Goal: Task Accomplishment & Management: Complete application form

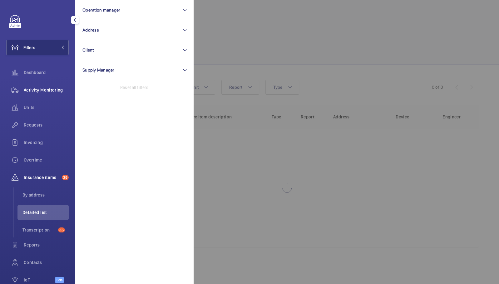
click at [48, 91] on span "Activity Monitoring" at bounding box center [46, 90] width 45 height 6
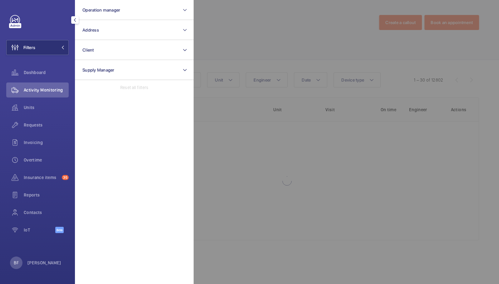
click at [376, 52] on div at bounding box center [443, 142] width 499 height 284
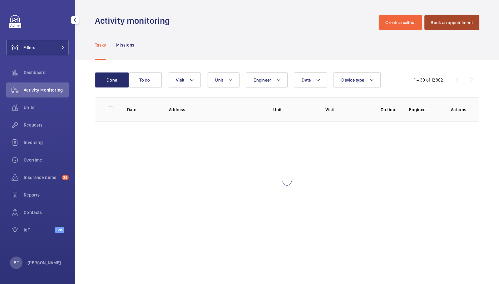
click at [451, 26] on button "Book an appointment" at bounding box center [451, 22] width 55 height 15
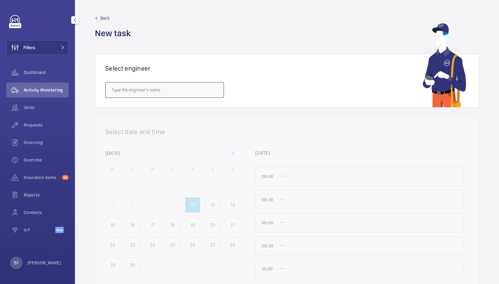
click at [129, 91] on input "text" at bounding box center [164, 90] width 119 height 16
click at [133, 90] on input "den" at bounding box center [164, 90] width 119 height 16
click at [145, 125] on mat-option "[PERSON_NAME]" at bounding box center [165, 123] width 118 height 15
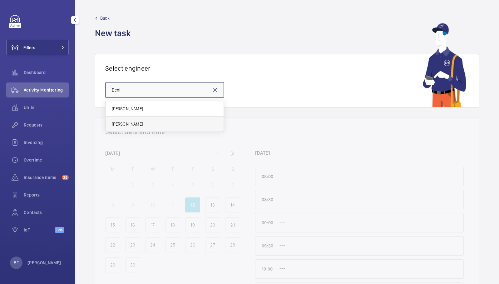
type input "[PERSON_NAME]"
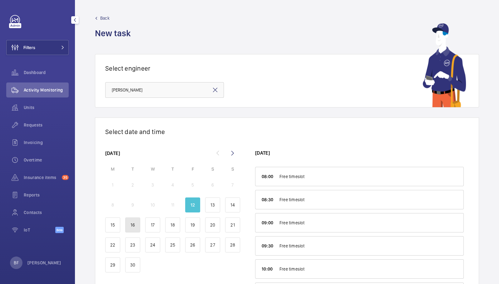
click at [130, 229] on div "16" at bounding box center [132, 224] width 15 height 15
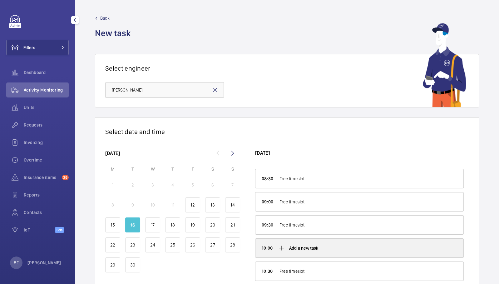
scroll to position [22, 0]
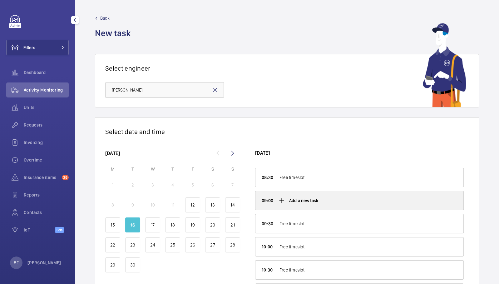
click at [298, 201] on p "Add a new task" at bounding box center [303, 200] width 29 height 6
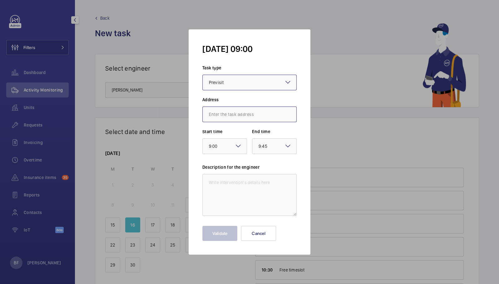
click at [254, 113] on input "text" at bounding box center [249, 114] width 94 height 16
type input "b"
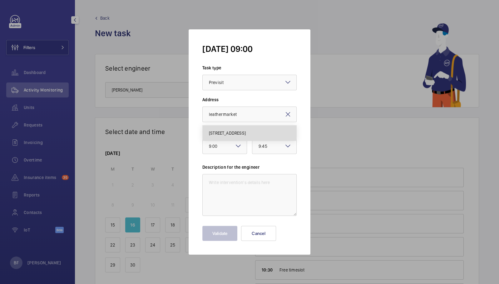
click at [246, 131] on span "[STREET_ADDRESS]" at bounding box center [227, 133] width 37 height 6
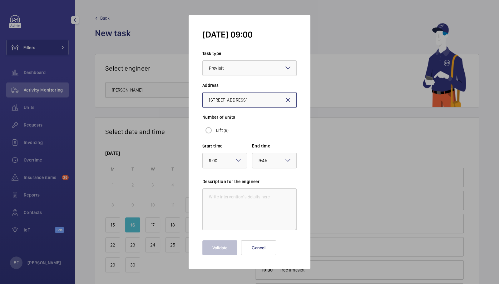
scroll to position [0, 0]
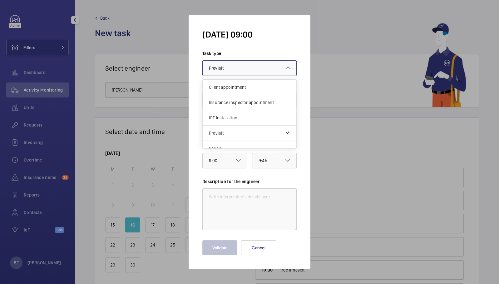
click at [226, 72] on div at bounding box center [250, 68] width 94 height 15
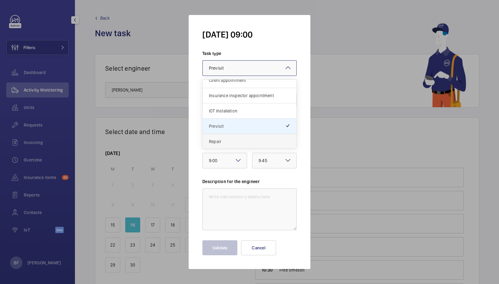
click at [231, 144] on div "Repair" at bounding box center [250, 141] width 94 height 15
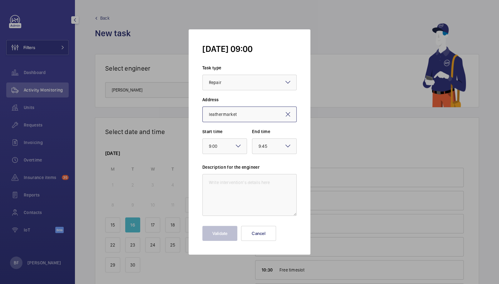
click at [245, 115] on input "leathermarket" at bounding box center [249, 114] width 94 height 16
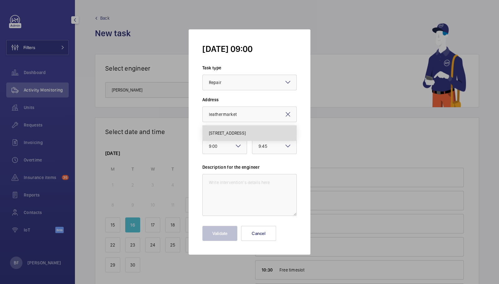
click at [246, 131] on span "[STREET_ADDRESS]" at bounding box center [227, 133] width 37 height 6
type input "[STREET_ADDRESS]"
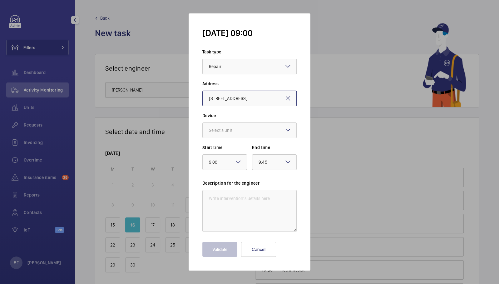
scroll to position [0, 2]
click at [247, 133] on div "Select a unit" at bounding box center [228, 130] width 39 height 6
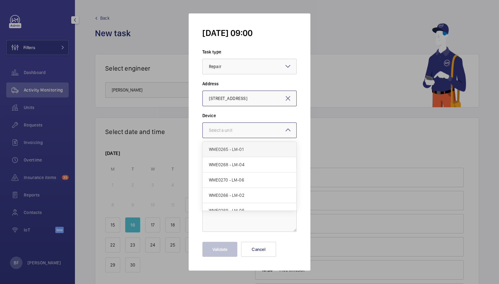
click at [246, 152] on span "WME0265 - LM-01" at bounding box center [249, 149] width 81 height 6
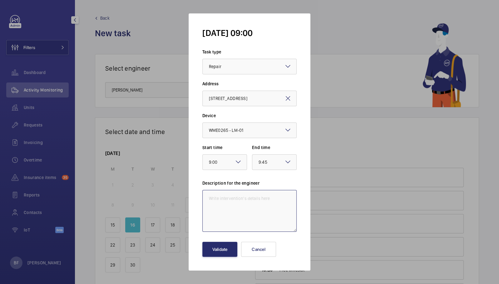
click at [231, 198] on textarea at bounding box center [249, 211] width 94 height 42
paste textarea "Engineers car top alarm inoperative"
click at [235, 66] on div "× Repair" at bounding box center [223, 66] width 28 height 7
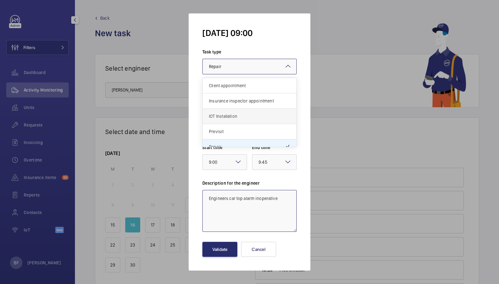
scroll to position [7, 0]
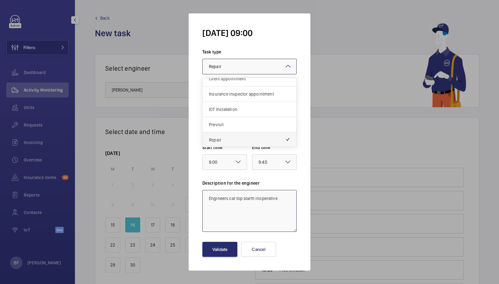
click at [248, 137] on span "Repair" at bounding box center [247, 140] width 76 height 6
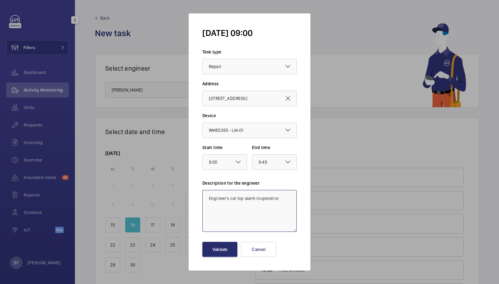
click at [206, 199] on textarea "Engineer's car top alarm inoperative" at bounding box center [249, 211] width 94 height 42
type textarea "Insurance Defect LM-01: - Engineer's car top alarm inoperative"
click at [215, 251] on button "Validate" at bounding box center [219, 249] width 35 height 15
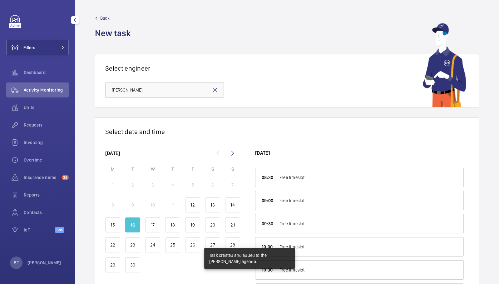
scroll to position [38, 0]
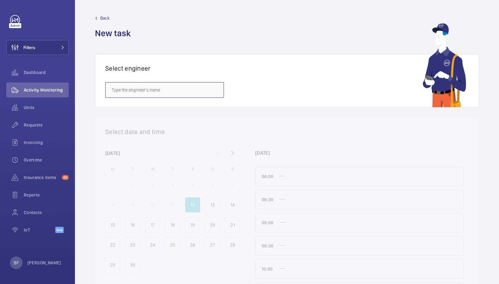
click at [126, 90] on input "text" at bounding box center [164, 90] width 119 height 16
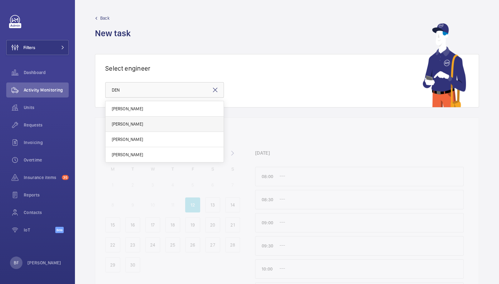
click at [140, 128] on mat-option "[PERSON_NAME]" at bounding box center [165, 123] width 118 height 15
type input "[PERSON_NAME]"
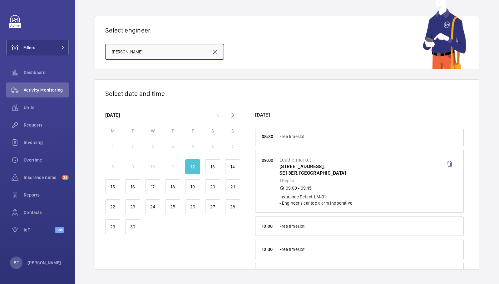
scroll to position [28, 0]
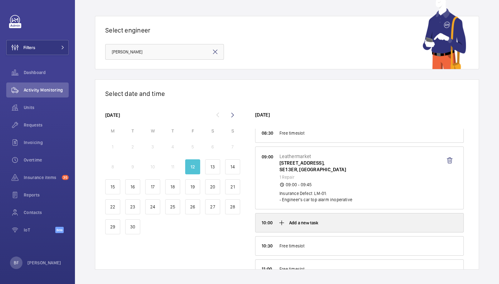
click at [292, 219] on p "Add a new task" at bounding box center [303, 222] width 29 height 6
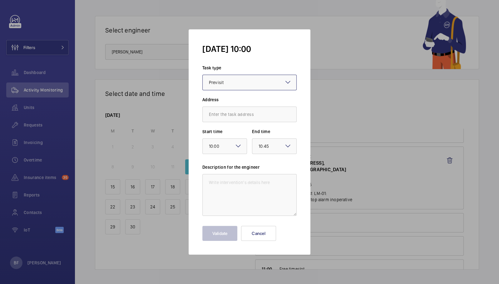
click at [241, 85] on div at bounding box center [250, 82] width 94 height 15
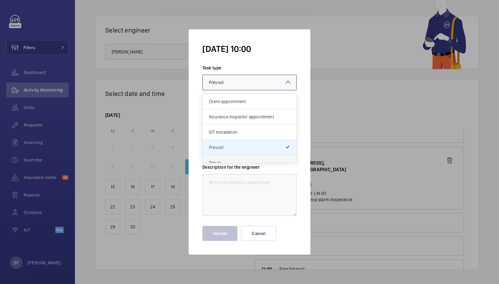
click at [226, 156] on div "Repair" at bounding box center [250, 162] width 94 height 15
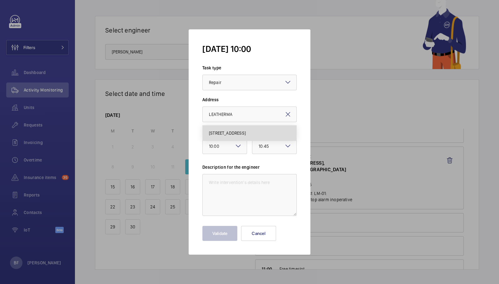
click at [246, 130] on span "[STREET_ADDRESS]" at bounding box center [227, 133] width 37 height 6
type input "[STREET_ADDRESS]"
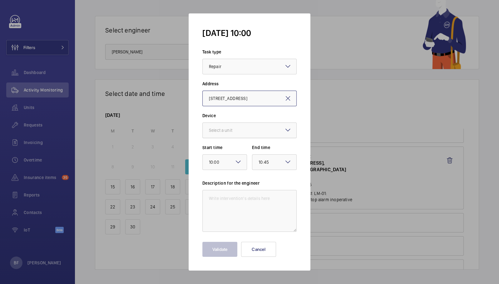
click at [251, 131] on div at bounding box center [250, 130] width 94 height 15
click at [248, 197] on span "WME0266 - LM-02" at bounding box center [249, 195] width 81 height 6
click at [233, 161] on div "× 10:00" at bounding box center [222, 161] width 26 height 7
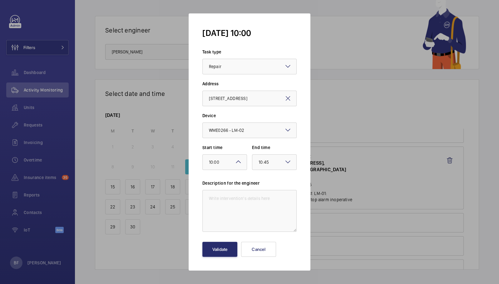
click at [283, 178] on form "[DATE] 10:00 Task type Select a task type × Repair × Address [STREET_ADDRESS] D…" at bounding box center [250, 141] width 122 height 257
click at [248, 192] on textarea at bounding box center [249, 211] width 94 height 42
type textarea "i"
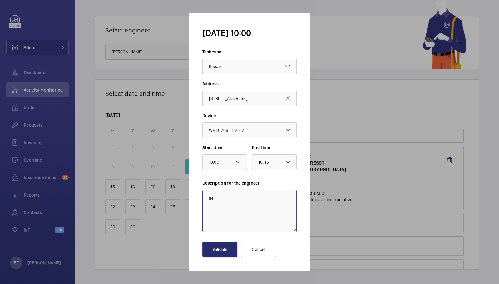
type textarea "i"
paste textarea "Safety rope tension switch does not reset"
click at [211, 204] on textarea "Insurance Defects LM-02: -Safety rope tension switch does not reset" at bounding box center [249, 211] width 94 height 42
click at [292, 205] on textarea "Insurance Defects LM-02: - Safety rope tension switch does not reset" at bounding box center [249, 211] width 94 height 42
paste textarea "One upper left side car guide bracket bolts loose."
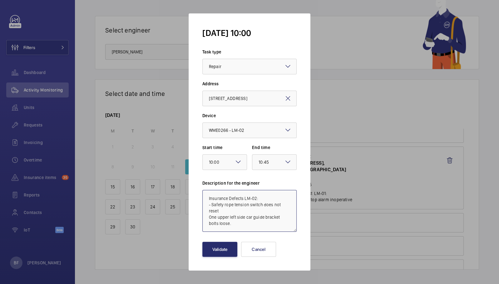
click at [207, 210] on textarea "Insurance Defects LM-02: - Safety rope tension switch does not reset One upper …" at bounding box center [249, 211] width 94 height 42
click at [243, 218] on textarea "Insurance Defects LM-02: - Safety rope tension switch does not reset - One uppe…" at bounding box center [249, 211] width 94 height 42
paste textarea "Car pit buffer rubber perished"
paste textarea "Safety rope is rouging."
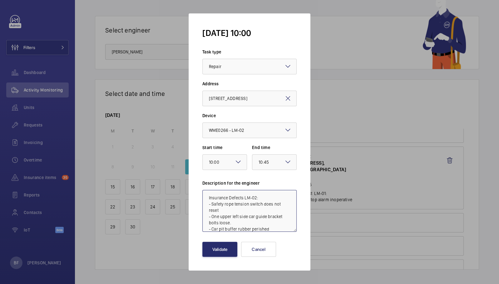
scroll to position [7, 0]
paste textarea "Maintenance limit switch out of adjustment so the car mounted ramp does not act…"
click at [209, 229] on textarea "Insurance Defects LM-02: - Safety rope tension switch does not reset - One uppe…" at bounding box center [249, 211] width 94 height 42
click at [209, 223] on textarea "Insurance Defects LM-02: - Safety rope tension switch does not reset - One uppe…" at bounding box center [249, 211] width 94 height 42
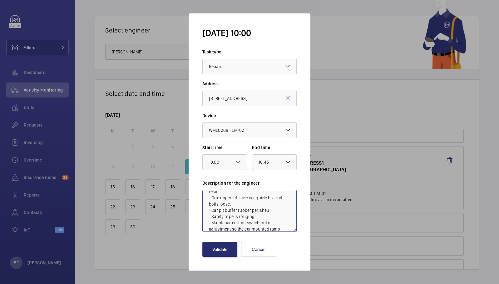
drag, startPoint x: 279, startPoint y: 217, endPoint x: 266, endPoint y: 177, distance: 42.4
click at [267, 177] on form "[DATE] 10:00 Task type Select a task type × Repair × Address [STREET_ADDRESS] D…" at bounding box center [250, 141] width 122 height 257
click at [209, 196] on textarea "Insurance Defects LM-02: - Safety rope tension switch does not reset - One uppe…" at bounding box center [249, 211] width 94 height 42
click at [208, 216] on textarea "Insurance Defects LM-02: - Safety rope tension switch does not reset - One uppe…" at bounding box center [249, 211] width 94 height 42
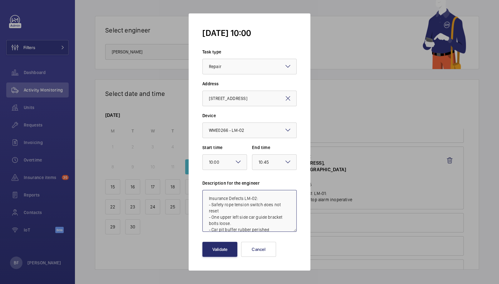
click at [283, 230] on textarea "Insurance Defects LM-02: - Safety rope tension switch does not reset - One uppe…" at bounding box center [249, 211] width 94 height 42
paste textarea "Due to the lack of emergency brake release instructions the emergency brake sho…"
click at [259, 228] on textarea "Insurance Defects LM-02: - Safety rope tension switch does not reset - One uppe…" at bounding box center [249, 211] width 94 height 42
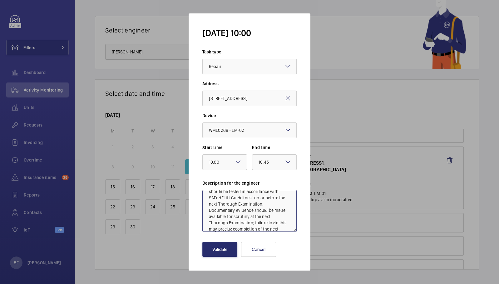
drag, startPoint x: 252, startPoint y: 226, endPoint x: 255, endPoint y: 186, distance: 39.4
click at [255, 186] on div "Description for the engineer Insurance Defects LM-02: - Safety rope tension swi…" at bounding box center [249, 206] width 94 height 52
type textarea "Insurance Defects LM-02: - Safety rope tension switch does not reset - One uppe…"
click at [224, 250] on button "Validate" at bounding box center [219, 249] width 35 height 15
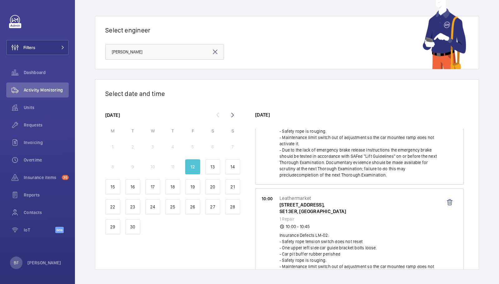
scroll to position [116, 0]
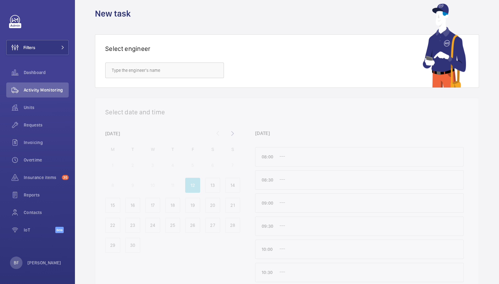
scroll to position [38, 0]
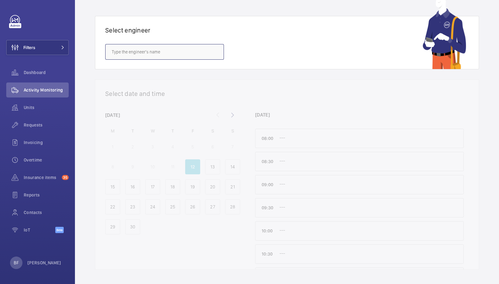
click at [129, 55] on input "text" at bounding box center [164, 52] width 119 height 16
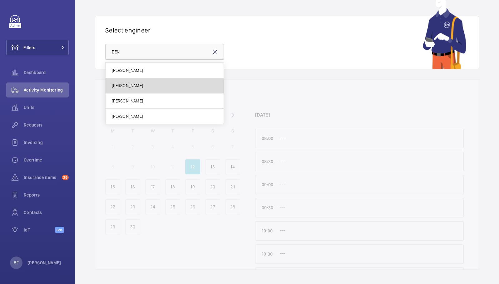
click at [139, 91] on mat-option "[PERSON_NAME]" at bounding box center [165, 85] width 118 height 15
type input "[PERSON_NAME]"
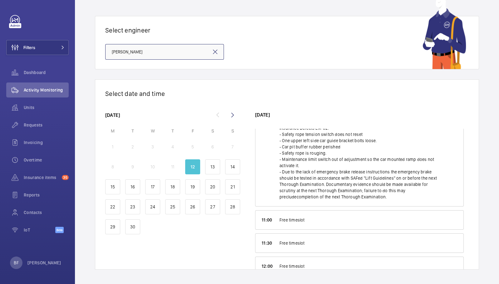
scroll to position [223, 0]
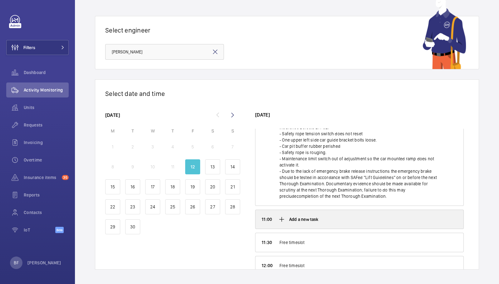
click at [327, 223] on div "Add a new task" at bounding box center [359, 219] width 208 height 19
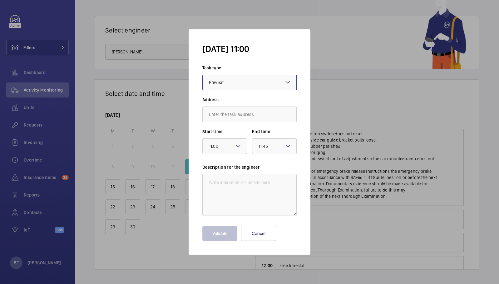
click at [233, 82] on div "× Previsit" at bounding box center [224, 82] width 30 height 7
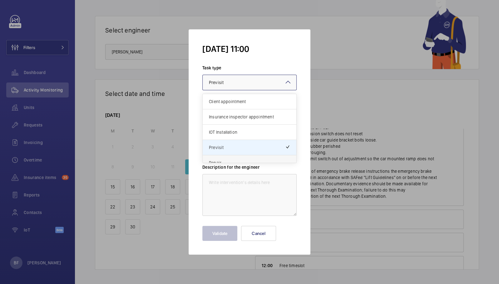
click at [227, 156] on div "Repair" at bounding box center [250, 162] width 94 height 15
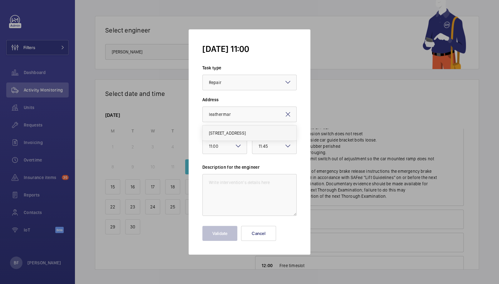
click at [229, 135] on span "[STREET_ADDRESS]" at bounding box center [227, 133] width 37 height 6
type input "[STREET_ADDRESS]"
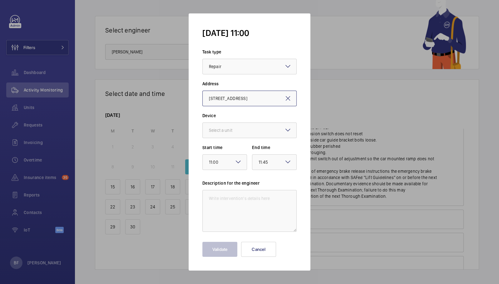
scroll to position [0, 2]
click at [226, 130] on div "Select a unit" at bounding box center [228, 130] width 39 height 6
click at [244, 209] on span "WME0269 - LM-05" at bounding box center [249, 210] width 81 height 6
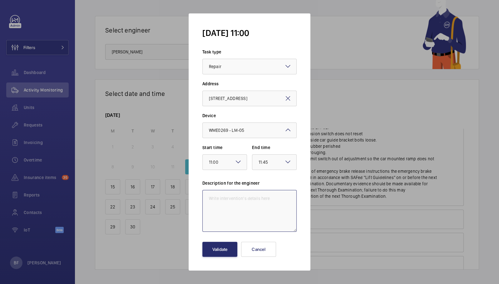
click at [236, 204] on textarea at bounding box center [249, 211] width 94 height 42
click at [263, 250] on button "Cancel" at bounding box center [258, 249] width 35 height 15
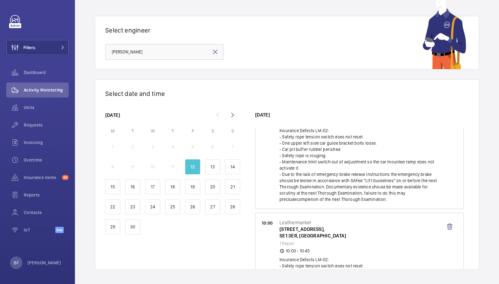
scroll to position [134, 0]
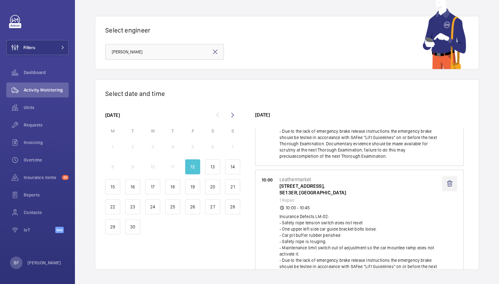
click at [443, 180] on wm-front-icon-button at bounding box center [449, 183] width 15 height 15
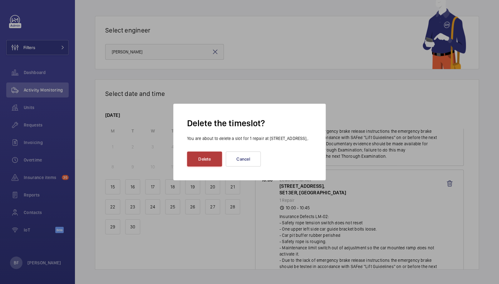
click at [207, 161] on button "Delete" at bounding box center [204, 158] width 35 height 15
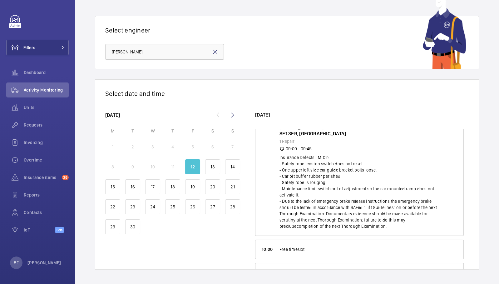
scroll to position [148, 0]
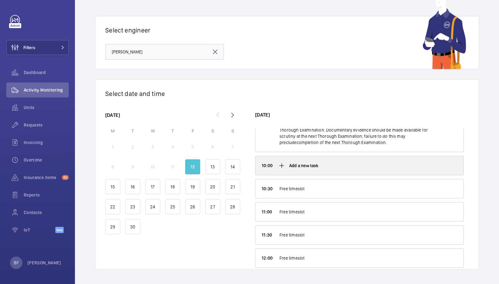
click at [298, 165] on p "Add a new task" at bounding box center [303, 165] width 29 height 6
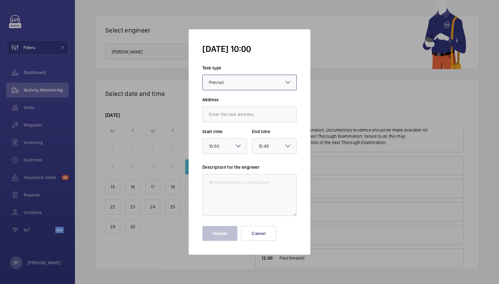
click at [246, 84] on div at bounding box center [250, 82] width 94 height 15
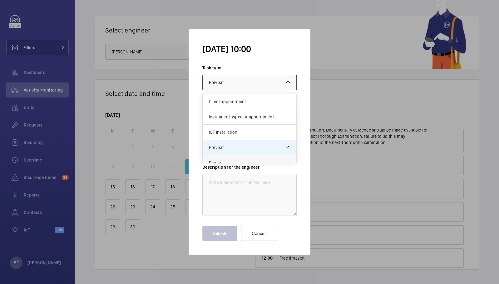
click at [237, 160] on span "Repair" at bounding box center [249, 163] width 81 height 6
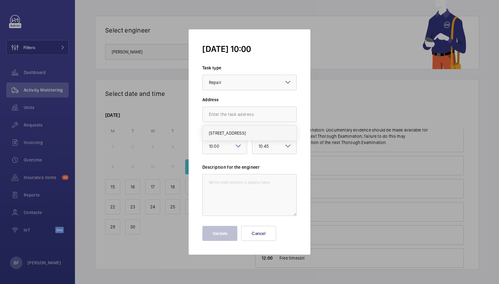
click at [236, 134] on span "[STREET_ADDRESS]" at bounding box center [227, 133] width 37 height 6
type input "[STREET_ADDRESS]"
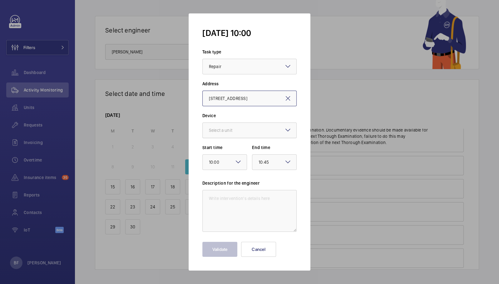
scroll to position [0, 2]
click at [241, 130] on div "Select a unit" at bounding box center [228, 130] width 39 height 6
click at [240, 197] on span "WME0266 - LM-02" at bounding box center [249, 195] width 81 height 6
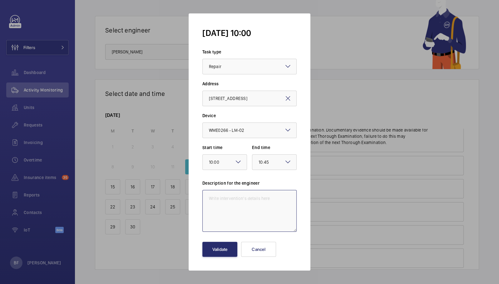
scroll to position [0, 0]
click at [247, 198] on textarea at bounding box center [249, 211] width 94 height 42
paste textarea "Safety rope tension switch does not reset."
click at [208, 199] on textarea "Safety rope tension switch does not reset." at bounding box center [249, 211] width 94 height 42
click at [237, 206] on textarea "- Safety rope tension switch does not reset." at bounding box center [249, 211] width 94 height 42
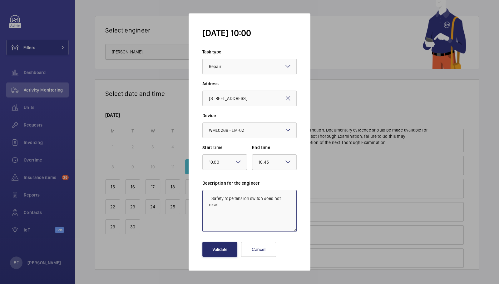
paste textarea "One upper left side car guide bracket bolts loose."
click at [207, 212] on textarea "- Safety rope tension switch does not reset. One upper left side car guide brac…" at bounding box center [249, 211] width 94 height 42
click at [237, 223] on textarea "- Safety rope tension switch does not reset. - One upper left side car guide br…" at bounding box center [249, 211] width 94 height 42
paste textarea "Car pit buffer rubber perished."
click at [206, 198] on textarea "- Safety rope tension switch does not reset. - One upper left side car guide br…" at bounding box center [249, 211] width 94 height 42
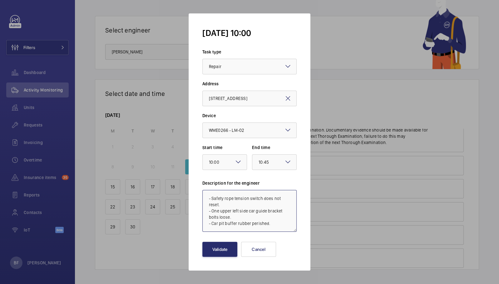
click at [230, 196] on textarea "- Safety rope tension switch does not reset. - One upper left side car guide br…" at bounding box center [249, 211] width 94 height 42
click at [220, 199] on textarea "Insuarance Defects - Safety rope tension switch does not reset. - One upper lef…" at bounding box center [249, 211] width 94 height 42
click at [258, 197] on textarea "Insurance Defects - Safety rope tension switch does not reset. - One upper left…" at bounding box center [249, 211] width 94 height 42
drag, startPoint x: 269, startPoint y: 223, endPoint x: 272, endPoint y: 235, distance: 12.7
click at [272, 235] on form "Fri 12 Sept 10:00 Task type Select a task type × Repair × Address 11/13 Weston …" at bounding box center [250, 141] width 122 height 257
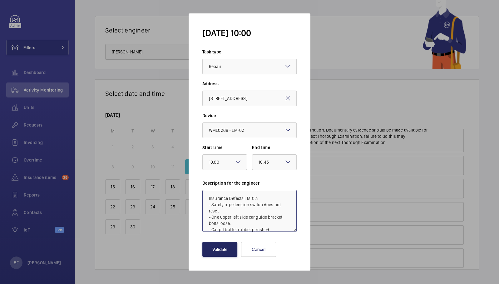
type textarea "Insurance Defects LM-02: - Safety rope tension switch does not reset. - One upp…"
click at [229, 247] on button "Validate" at bounding box center [219, 249] width 35 height 15
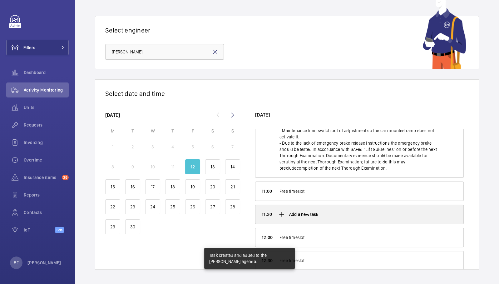
scroll to position [253, 0]
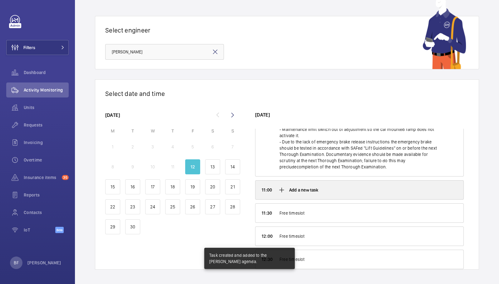
click at [310, 191] on p "Add a new task" at bounding box center [303, 190] width 29 height 6
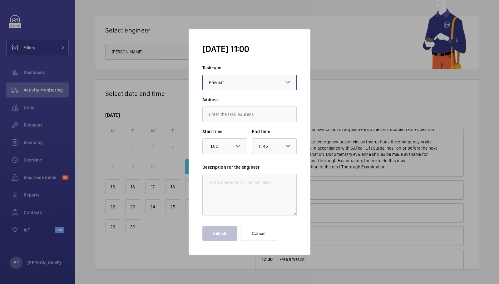
click at [230, 86] on div at bounding box center [250, 82] width 94 height 15
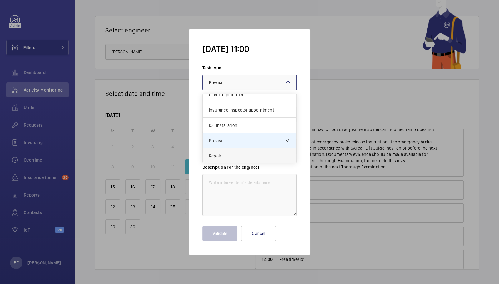
click at [227, 153] on span "Repair" at bounding box center [249, 156] width 81 height 6
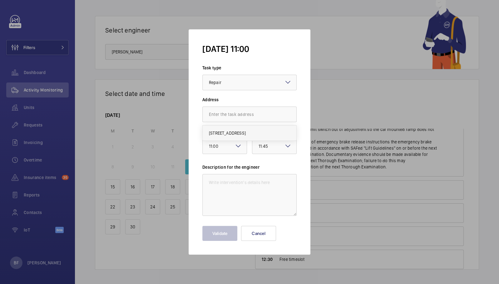
click at [215, 131] on span "[STREET_ADDRESS]" at bounding box center [227, 133] width 37 height 6
type input "[STREET_ADDRESS]"
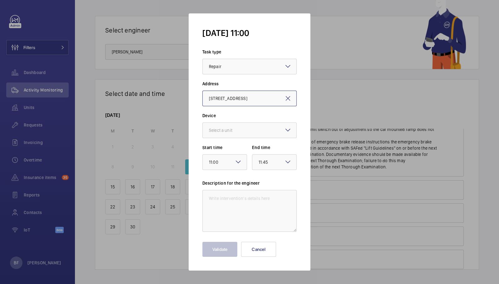
scroll to position [0, 2]
click at [226, 131] on div "Select a unit" at bounding box center [228, 130] width 39 height 6
click at [242, 205] on div "WME0269 - LM-05" at bounding box center [250, 210] width 94 height 15
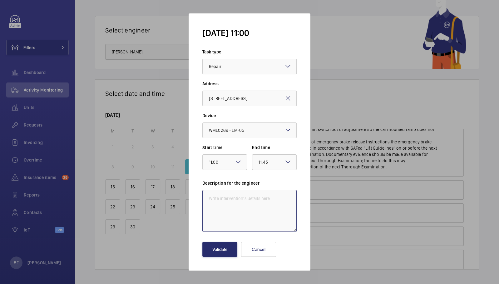
click at [234, 203] on textarea at bounding box center [249, 211] width 94 height 42
paste textarea "Safety rope is rouging."
click at [206, 196] on textarea "Safety rope is rouging." at bounding box center [249, 211] width 94 height 42
click at [219, 196] on textarea "Safety rope is rouging." at bounding box center [249, 211] width 94 height 42
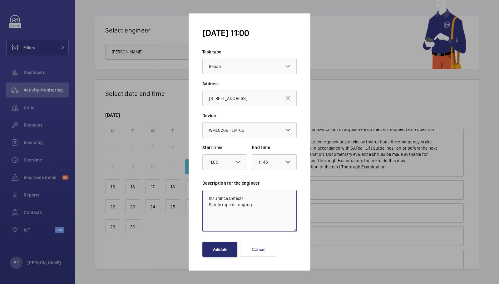
click at [207, 206] on textarea "Insurance Defects: Safety rope is rouging." at bounding box center [249, 211] width 94 height 42
click at [242, 199] on textarea "Insurance Defects: - Safety rope is rouging." at bounding box center [249, 211] width 94 height 42
click at [248, 218] on textarea "Insurance Defects LM-05: - Safety rope is rouging." at bounding box center [249, 211] width 94 height 42
type textarea "Insurance Defects LM-05: - Safety rope is rouging."
